Goal: Transaction & Acquisition: Purchase product/service

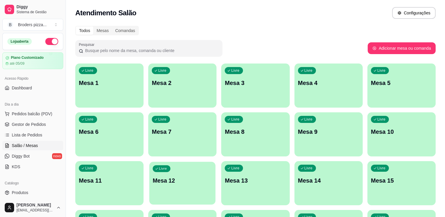
click at [173, 184] on p "Mesa 12" at bounding box center [182, 181] width 59 height 8
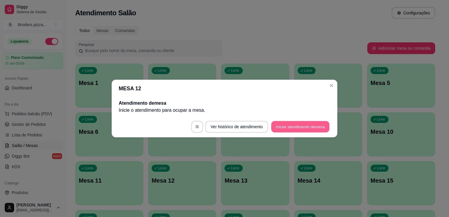
click at [307, 130] on button "Iniciar atendimento de mesa" at bounding box center [300, 126] width 58 height 11
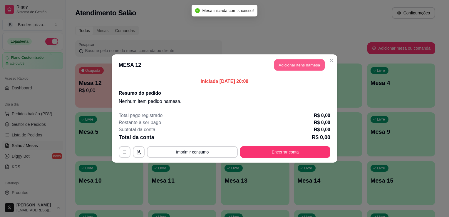
click at [309, 60] on button "Adicionar itens na mesa" at bounding box center [299, 64] width 51 height 11
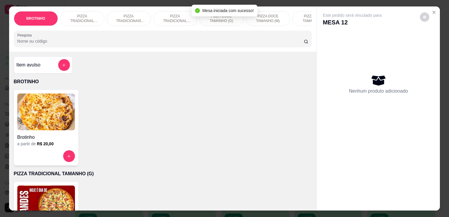
click at [167, 14] on p "PIZZA TRADICIONAL TAMANHO (P)" at bounding box center [175, 18] width 34 height 9
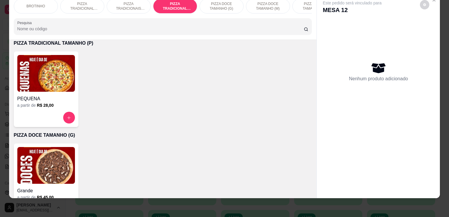
click at [51, 77] on img at bounding box center [46, 73] width 58 height 37
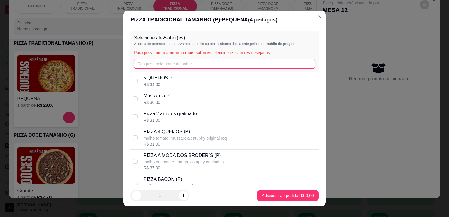
click at [141, 66] on input "text" at bounding box center [224, 63] width 181 height 9
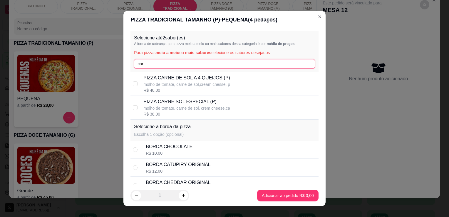
type input "car"
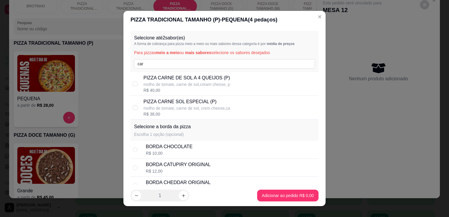
click at [218, 95] on div "PIZZA CARNE DE SOL A 4 QUEIJOS (P) molho de tomate, carne de sol,cream chesse, …" at bounding box center [224, 84] width 188 height 24
checkbox input "true"
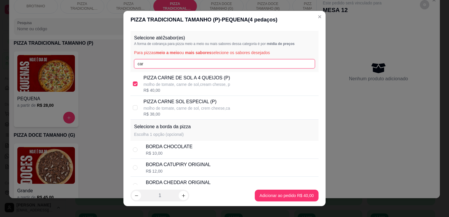
click at [200, 65] on input "car" at bounding box center [224, 63] width 181 height 9
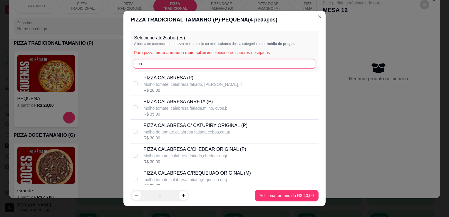
type input "c"
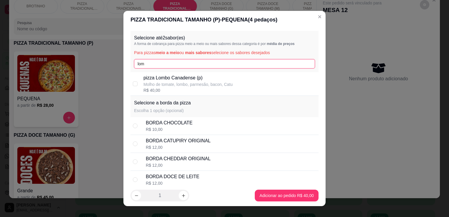
type input "lom"
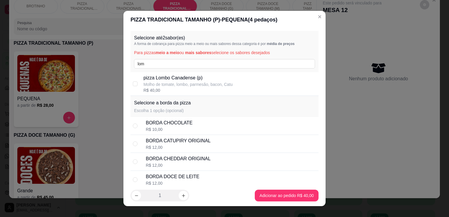
click at [202, 81] on p "pizza Lombo Canadense (p)" at bounding box center [187, 77] width 89 height 7
checkbox input "true"
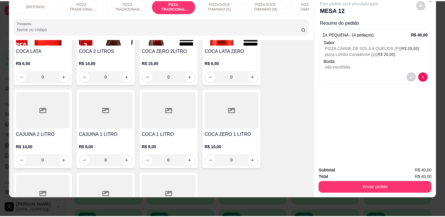
scroll to position [709, 0]
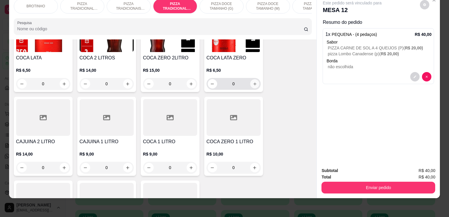
click at [255, 83] on button "increase-product-quantity" at bounding box center [254, 83] width 9 height 9
type input "2"
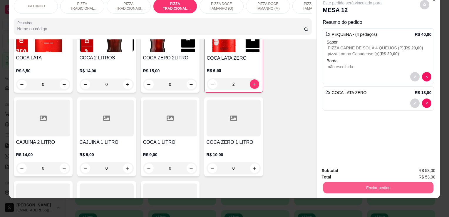
click at [387, 188] on button "Enviar pedido" at bounding box center [378, 187] width 110 height 11
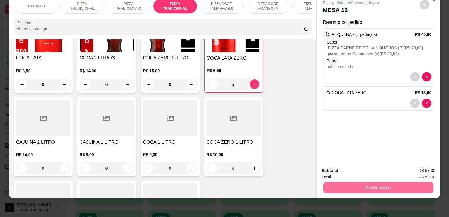
click at [348, 172] on button "Não registrar e enviar pedido" at bounding box center [358, 168] width 59 height 11
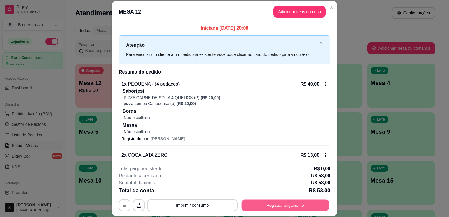
click at [273, 207] on button "Registrar pagamento" at bounding box center [286, 205] width 88 height 11
click at [323, 157] on icon at bounding box center [325, 155] width 5 height 5
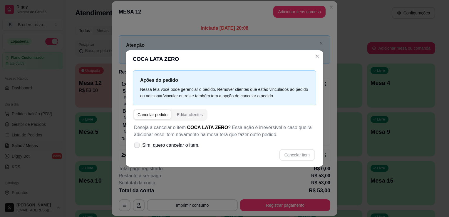
click at [173, 147] on span "Sim, quero cancelar o item." at bounding box center [170, 145] width 57 height 7
click at [138, 147] on input "Sim, quero cancelar o item." at bounding box center [136, 148] width 4 height 4
checkbox input "true"
click at [309, 155] on button "Cancelar item" at bounding box center [297, 154] width 35 height 11
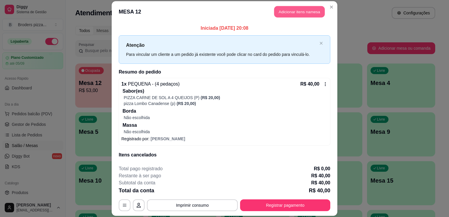
click at [280, 13] on button "Adicionar itens na mesa" at bounding box center [299, 11] width 51 height 11
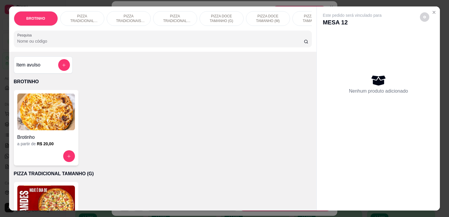
click at [110, 44] on input "Pesquisa" at bounding box center [160, 41] width 287 height 6
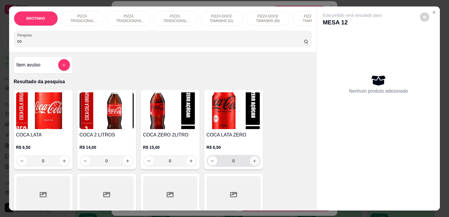
type input "co"
click at [253, 163] on icon "increase-product-quantity" at bounding box center [254, 161] width 4 height 4
type input "1"
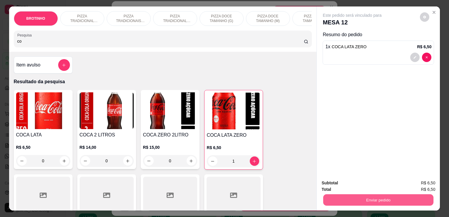
click at [379, 200] on button "Enviar pedido" at bounding box center [378, 199] width 110 height 11
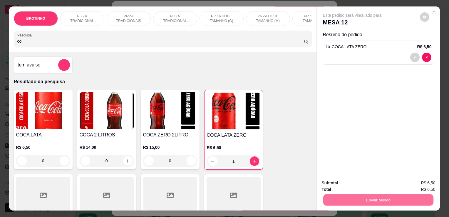
click at [361, 182] on button "Não registrar e enviar pedido" at bounding box center [358, 183] width 59 height 11
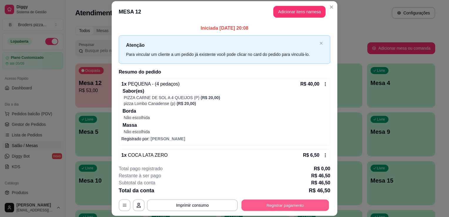
click at [313, 205] on button "Registrar pagamento" at bounding box center [286, 205] width 88 height 11
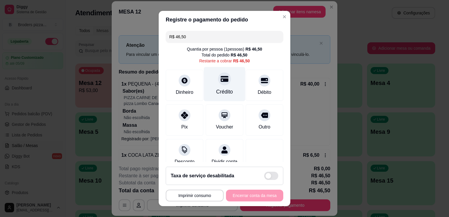
click at [230, 94] on div "Crédito" at bounding box center [224, 84] width 41 height 34
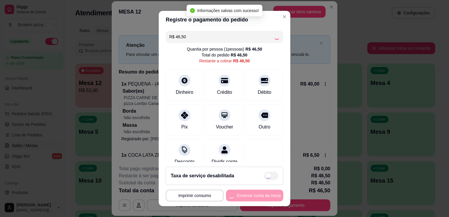
type input "R$ 0,00"
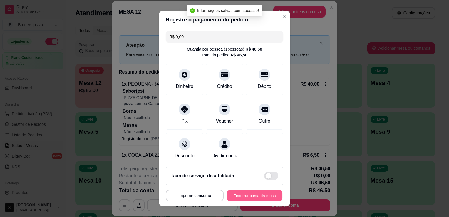
click at [261, 193] on button "Encerrar conta da mesa" at bounding box center [255, 195] width 56 height 11
